Goal: Task Accomplishment & Management: Use online tool/utility

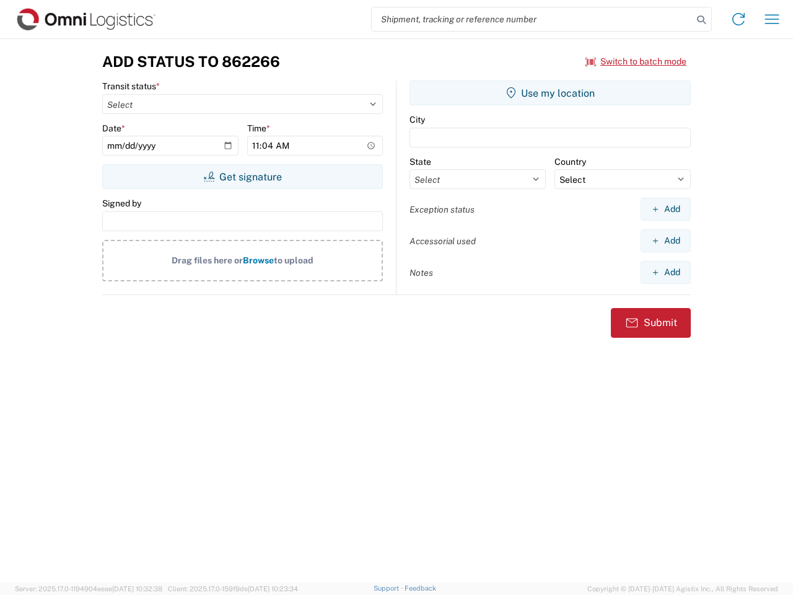
click at [532, 19] on input "search" at bounding box center [532, 19] width 321 height 24
click at [701, 20] on icon at bounding box center [701, 19] width 17 height 17
click at [739, 19] on icon at bounding box center [739, 19] width 20 height 20
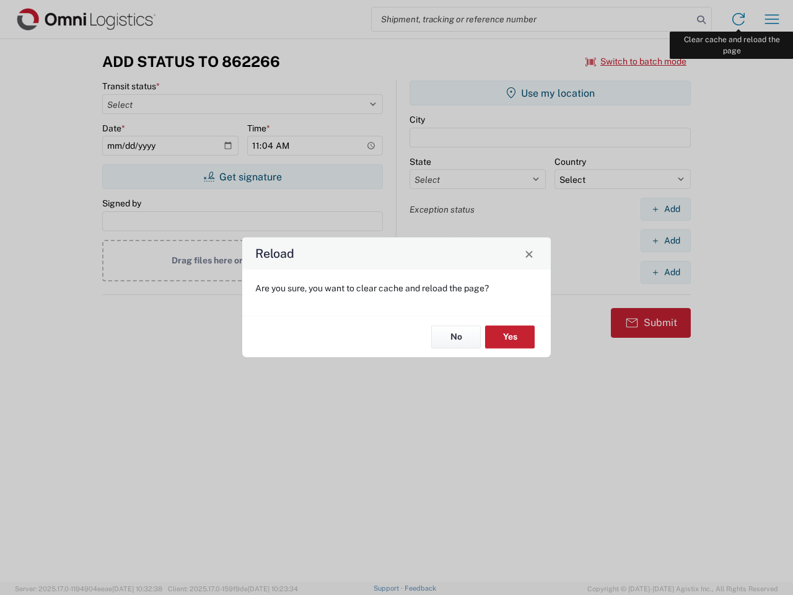
click at [772, 19] on div "Reload Are you sure, you want to clear cache and reload the page? No Yes" at bounding box center [396, 297] width 793 height 595
click at [636, 61] on div "Reload Are you sure, you want to clear cache and reload the page? No Yes" at bounding box center [396, 297] width 793 height 595
click at [242, 177] on div "Reload Are you sure, you want to clear cache and reload the page? No Yes" at bounding box center [396, 297] width 793 height 595
click at [550, 93] on div "Reload Are you sure, you want to clear cache and reload the page? No Yes" at bounding box center [396, 297] width 793 height 595
click at [665, 209] on div "Reload Are you sure, you want to clear cache and reload the page? No Yes" at bounding box center [396, 297] width 793 height 595
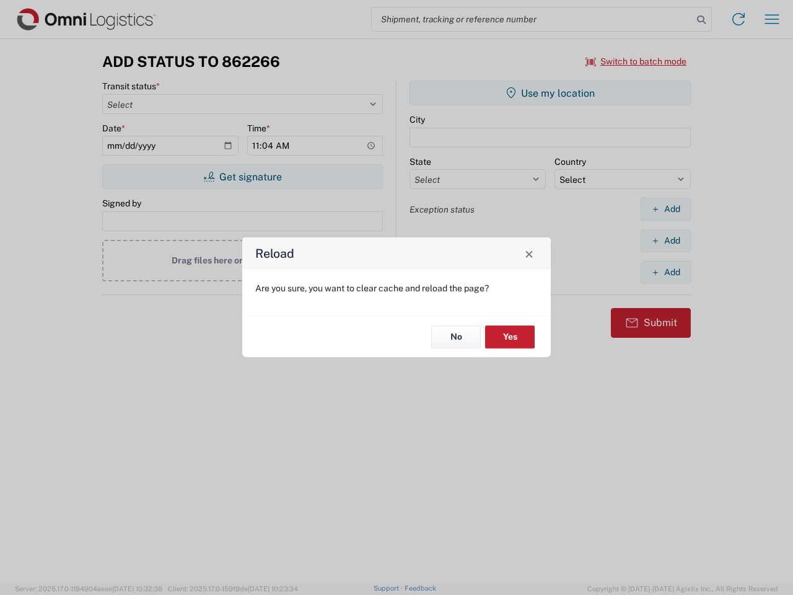
click at [665, 240] on div "Reload Are you sure, you want to clear cache and reload the page? No Yes" at bounding box center [396, 297] width 793 height 595
click at [665, 272] on div "Reload Are you sure, you want to clear cache and reload the page? No Yes" at bounding box center [396, 297] width 793 height 595
